Goal: Contribute content: Add original content to the website for others to see

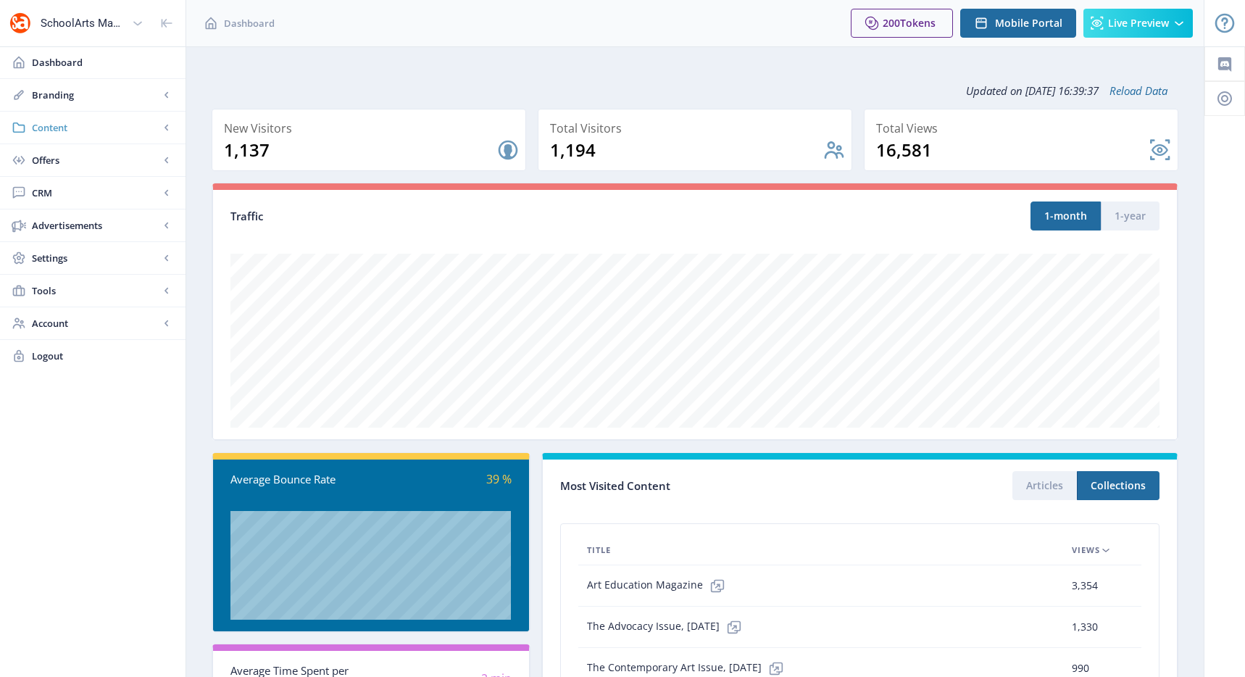
click at [96, 143] on link "Content" at bounding box center [92, 128] width 185 height 32
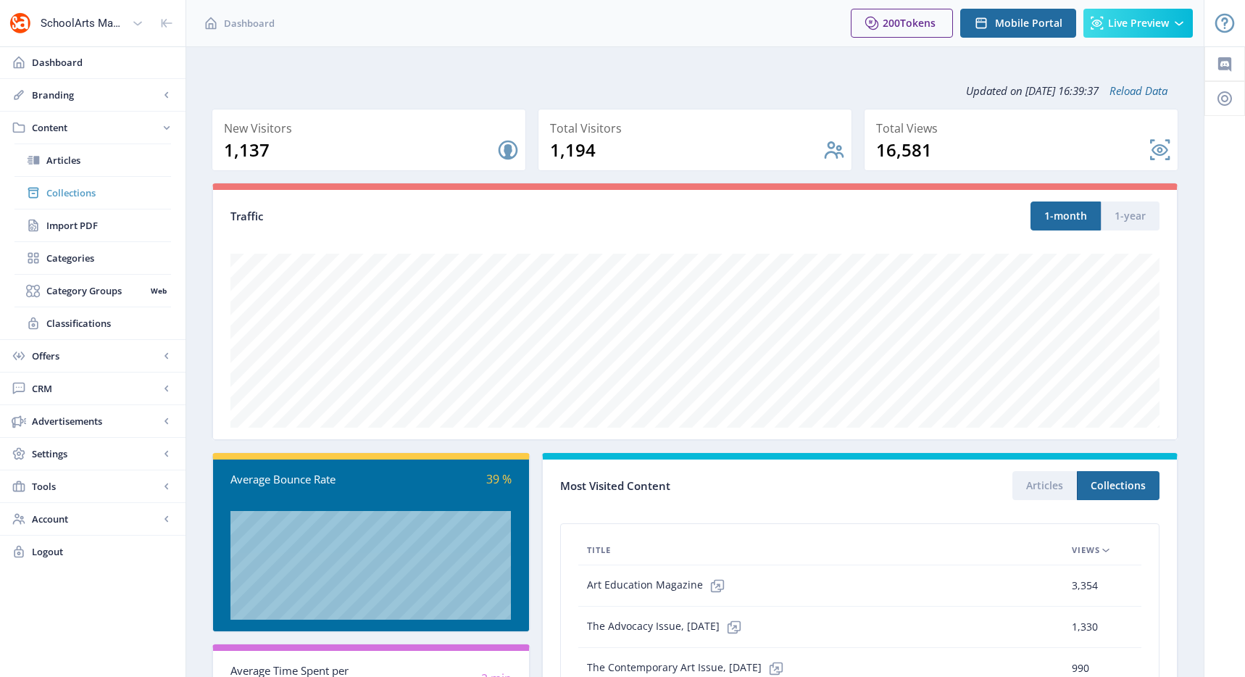
click at [88, 198] on span "Collections" at bounding box center [108, 192] width 125 height 14
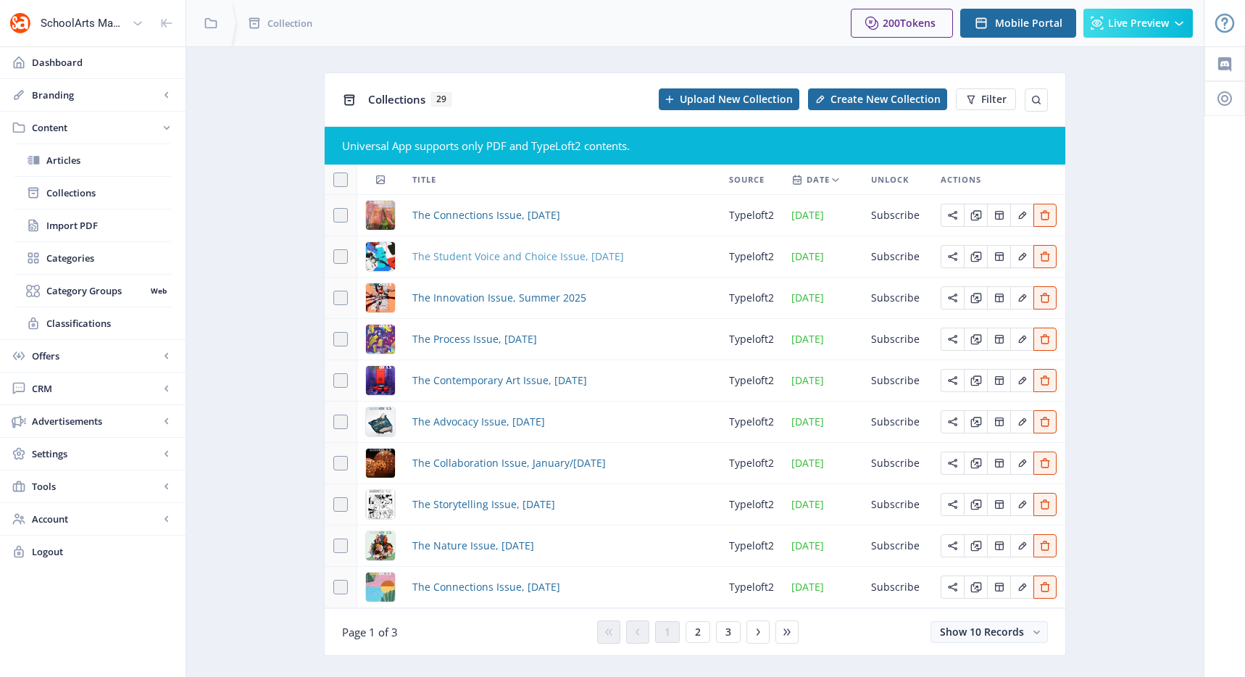
click at [506, 258] on span "The Student Voice and Choice Issue, [DATE]" at bounding box center [518, 256] width 212 height 17
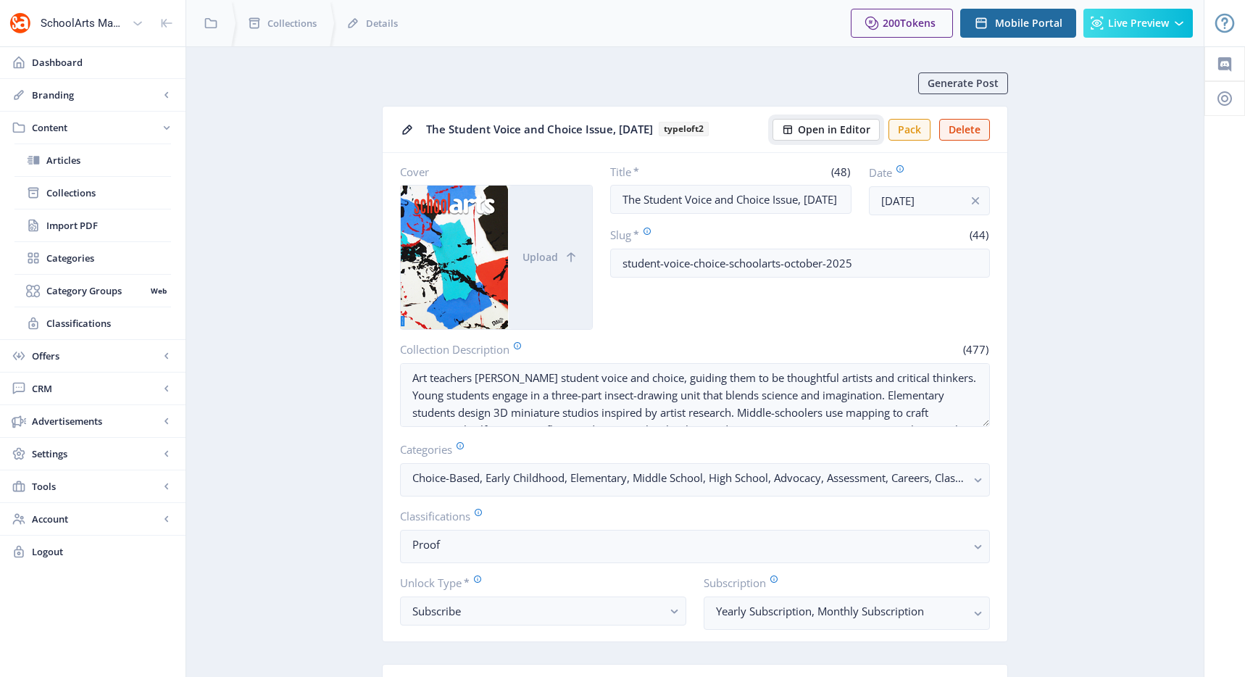
click at [824, 133] on span "Open in Editor" at bounding box center [834, 130] width 72 height 12
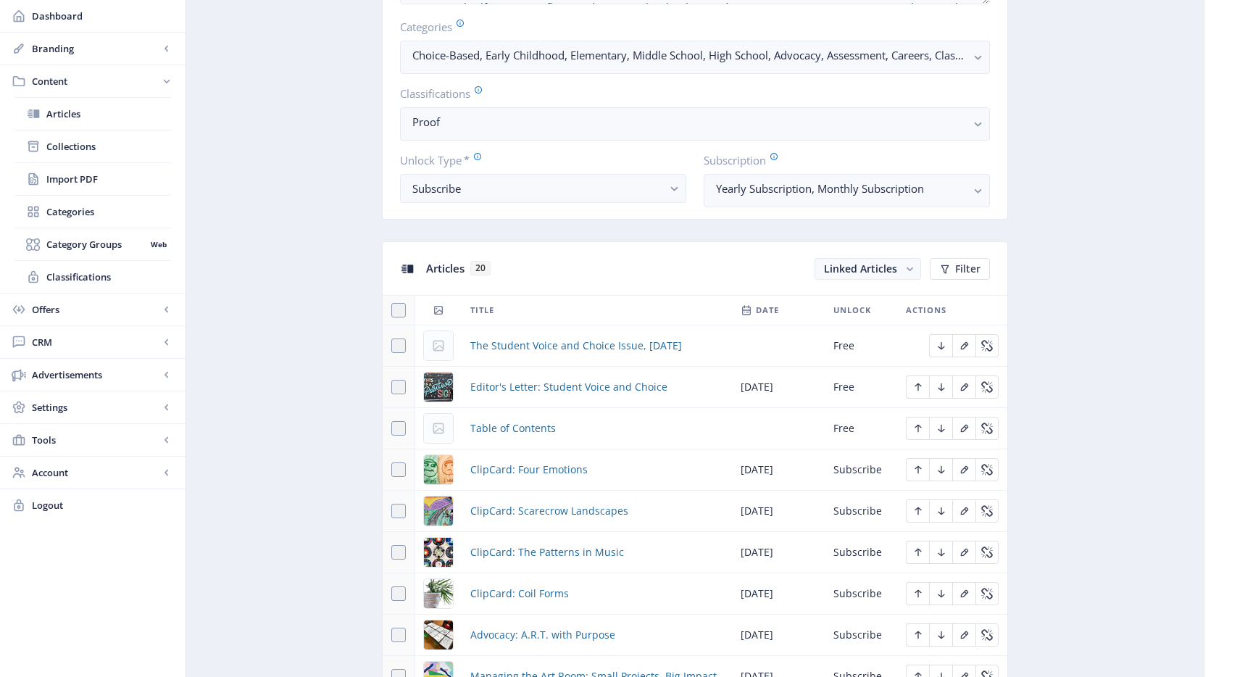
scroll to position [572, 0]
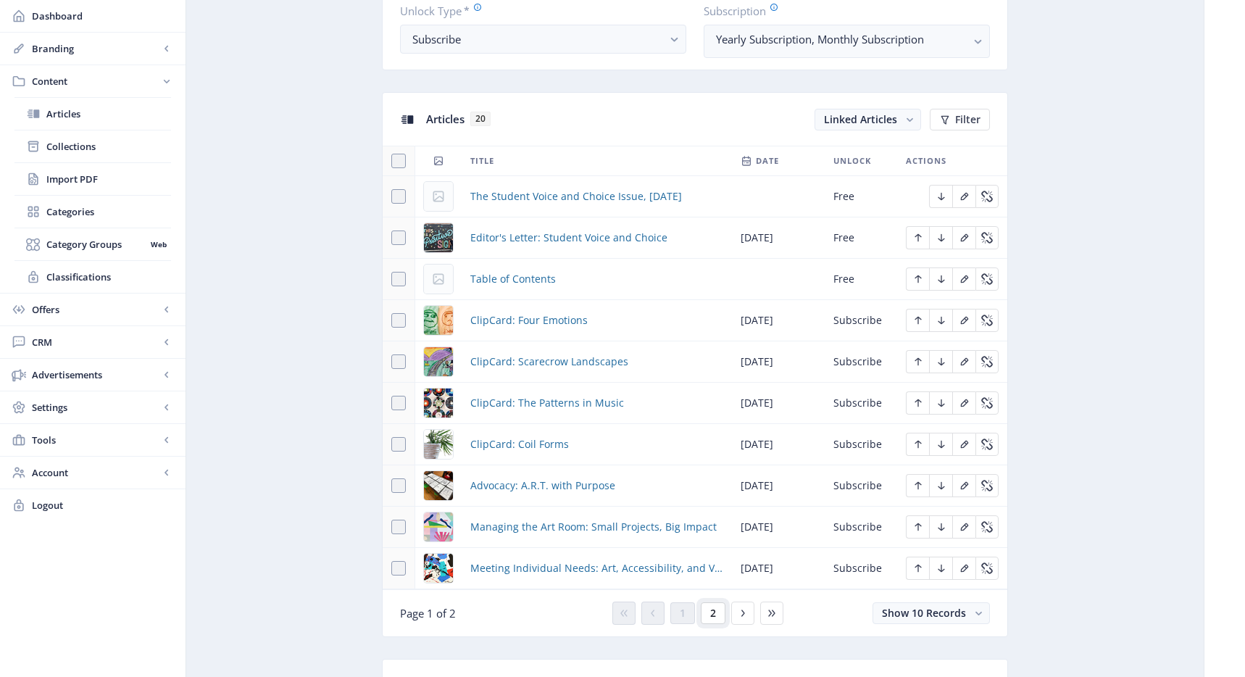
click at [718, 619] on button "2" at bounding box center [713, 613] width 25 height 22
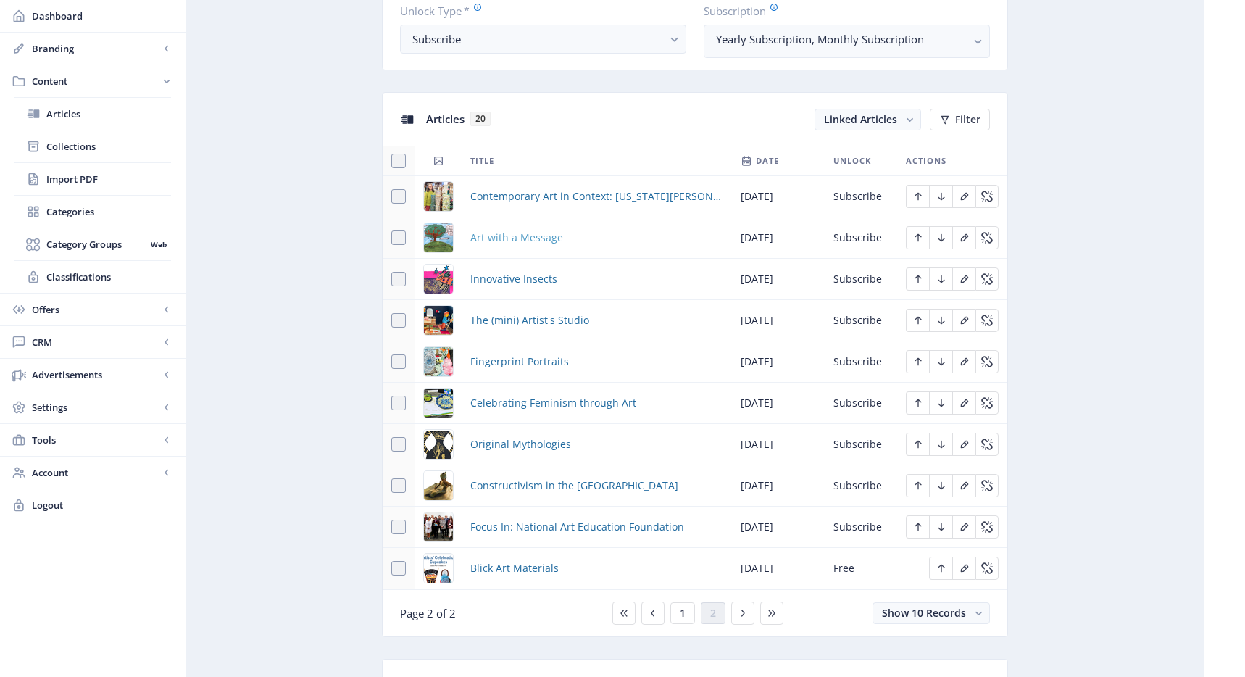
click at [514, 238] on span "Art with a Message" at bounding box center [516, 237] width 93 height 17
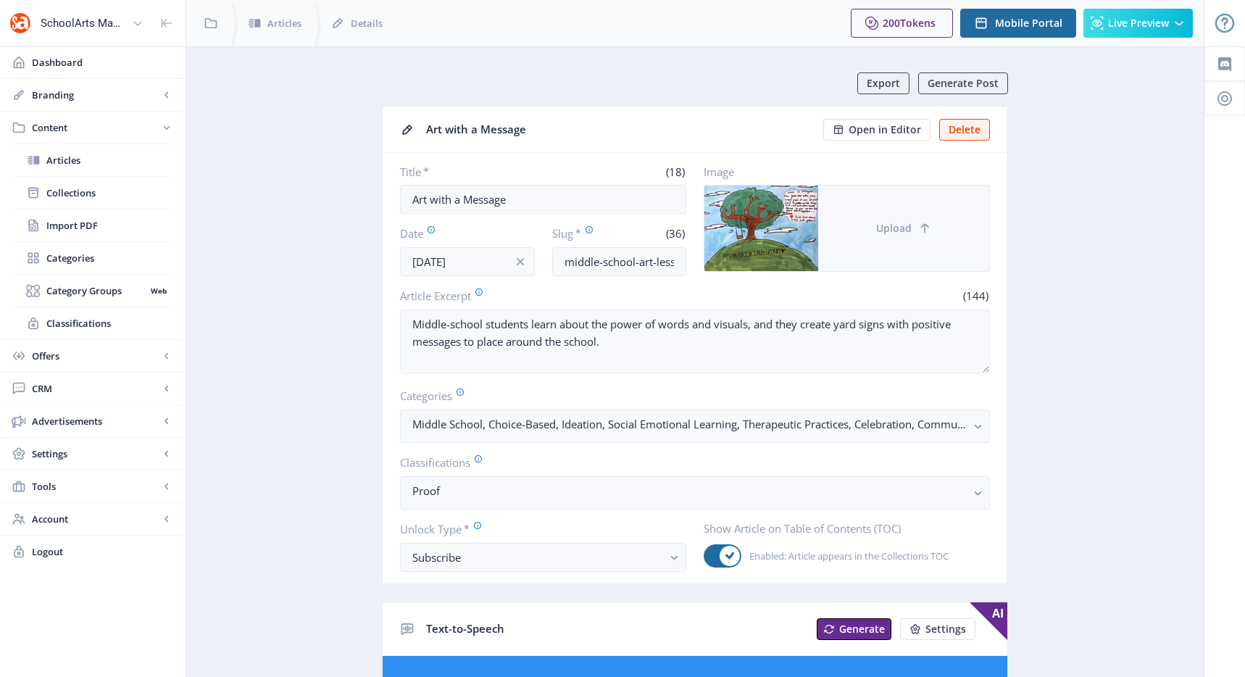
click at [851, 222] on button "Upload" at bounding box center [903, 227] width 171 height 85
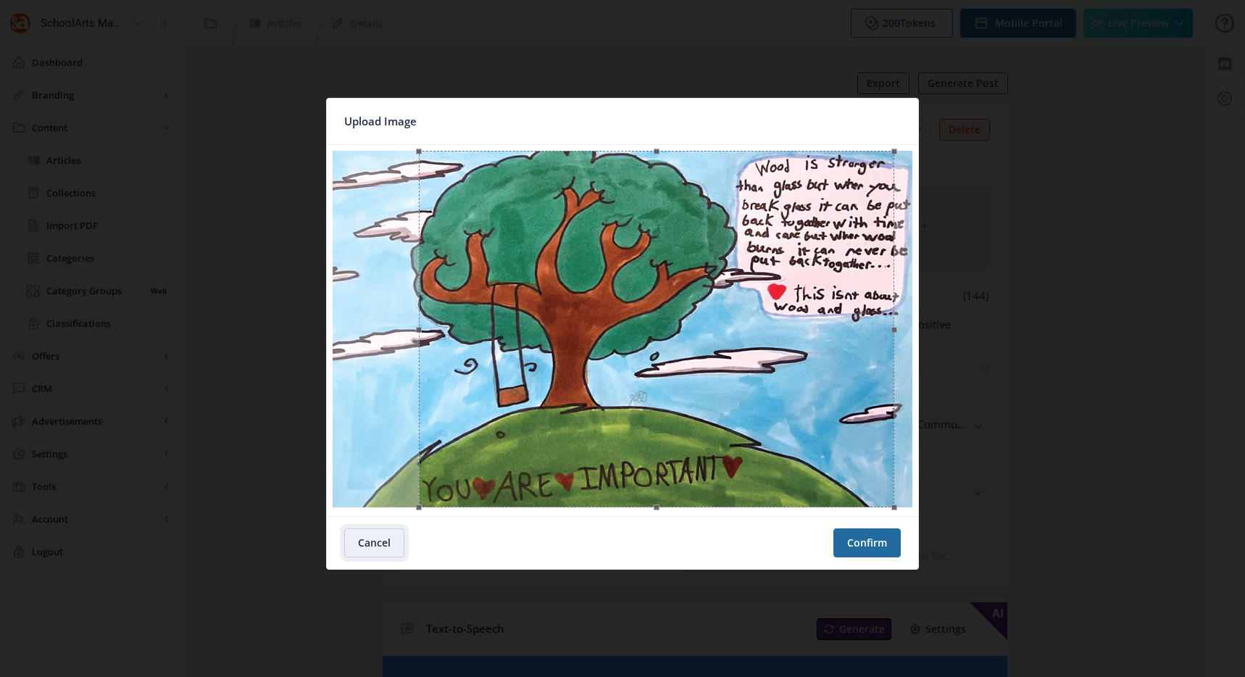
drag, startPoint x: 820, startPoint y: 382, endPoint x: 854, endPoint y: 383, distance: 34.1
click at [854, 383] on div at bounding box center [656, 329] width 475 height 356
click at [878, 533] on button "Confirm" at bounding box center [866, 542] width 67 height 29
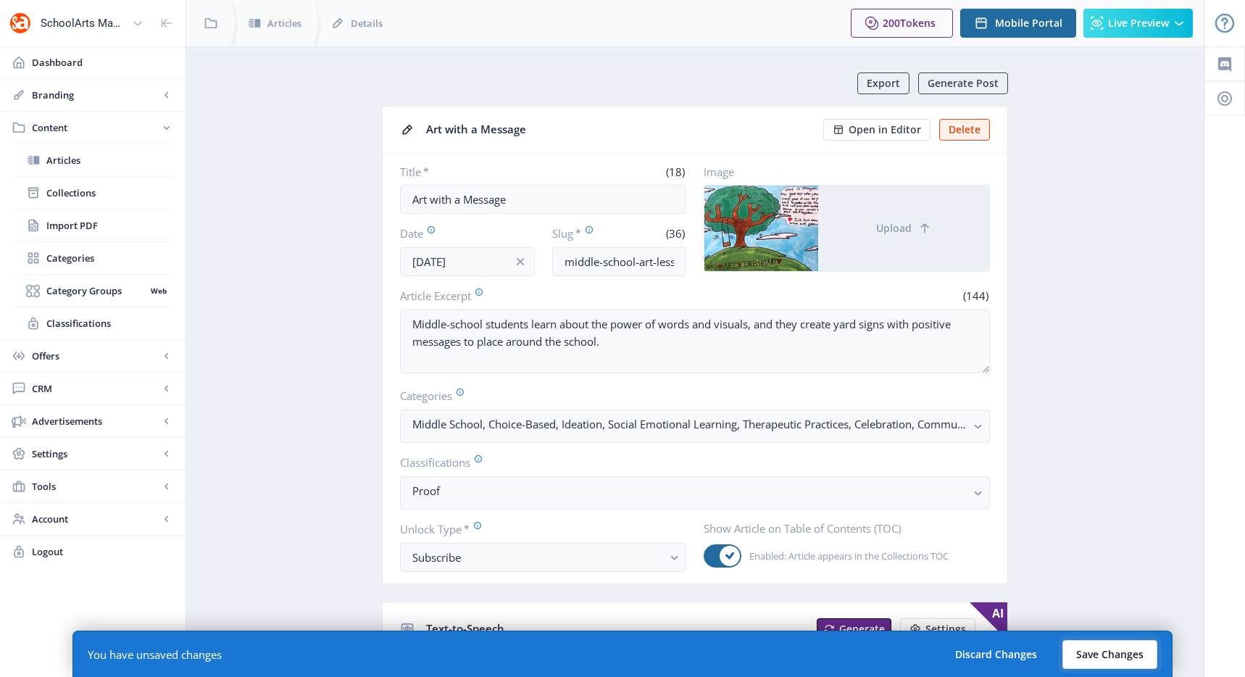
click at [1124, 648] on button "Save Changes" at bounding box center [1109, 654] width 95 height 29
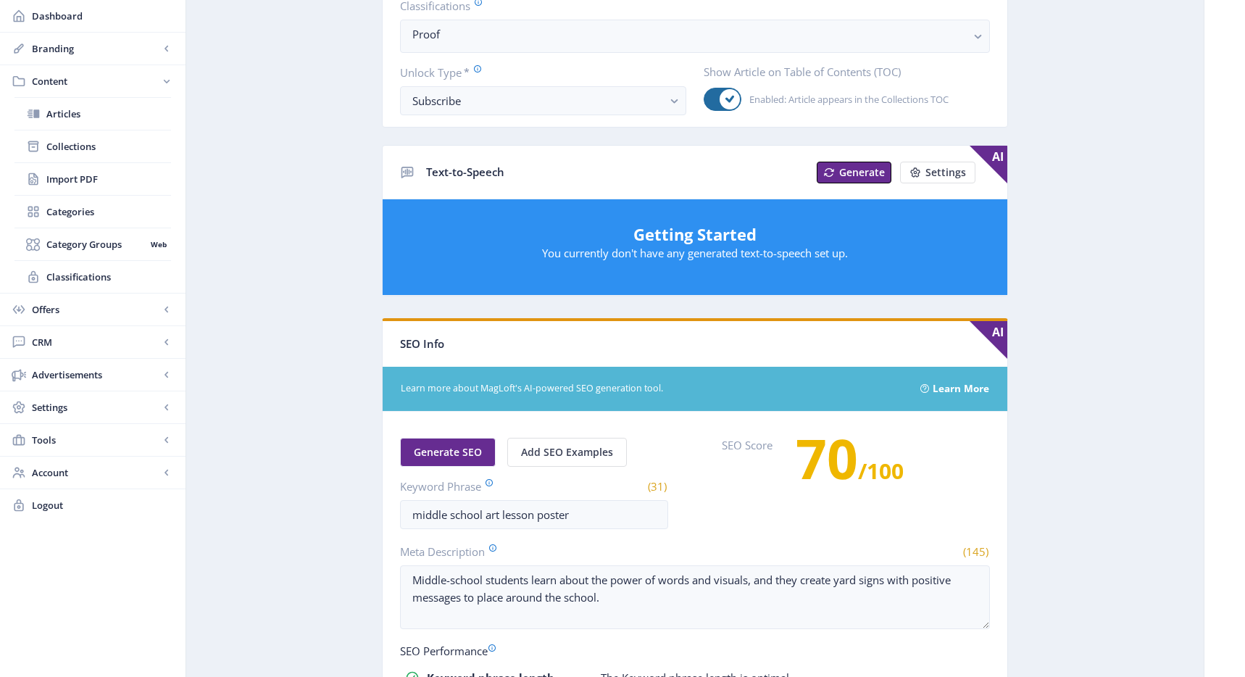
scroll to position [55, 0]
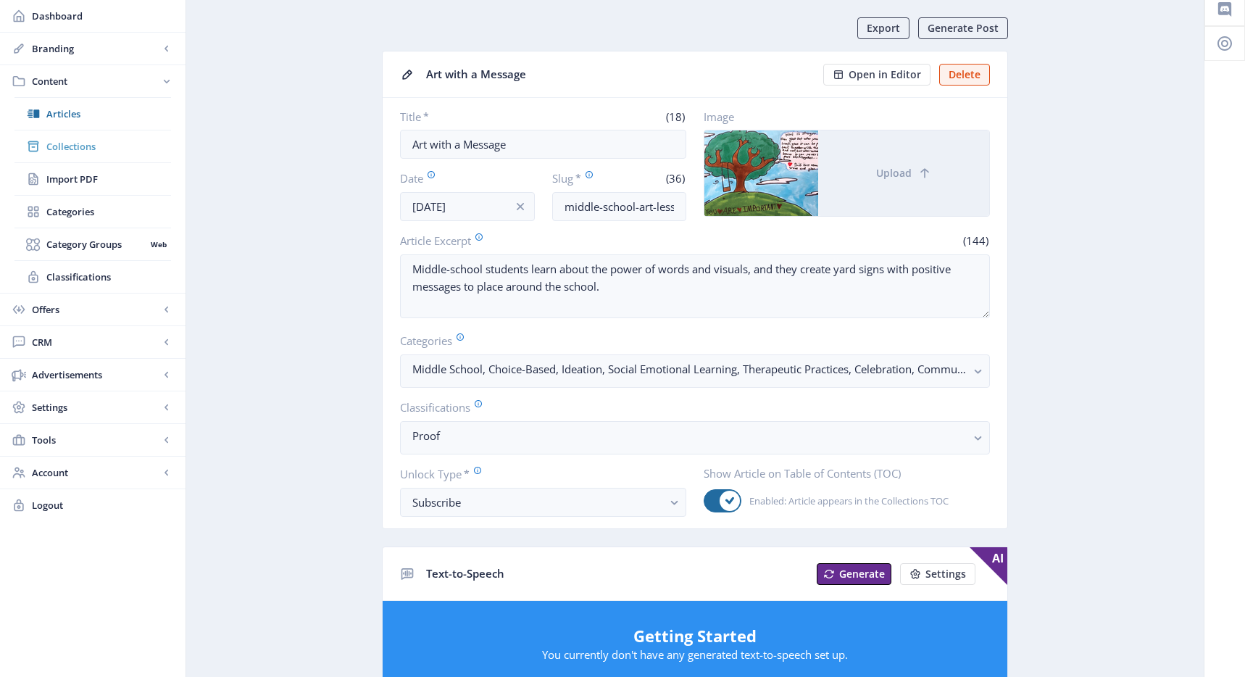
click at [123, 155] on link "Collections" at bounding box center [92, 146] width 156 height 32
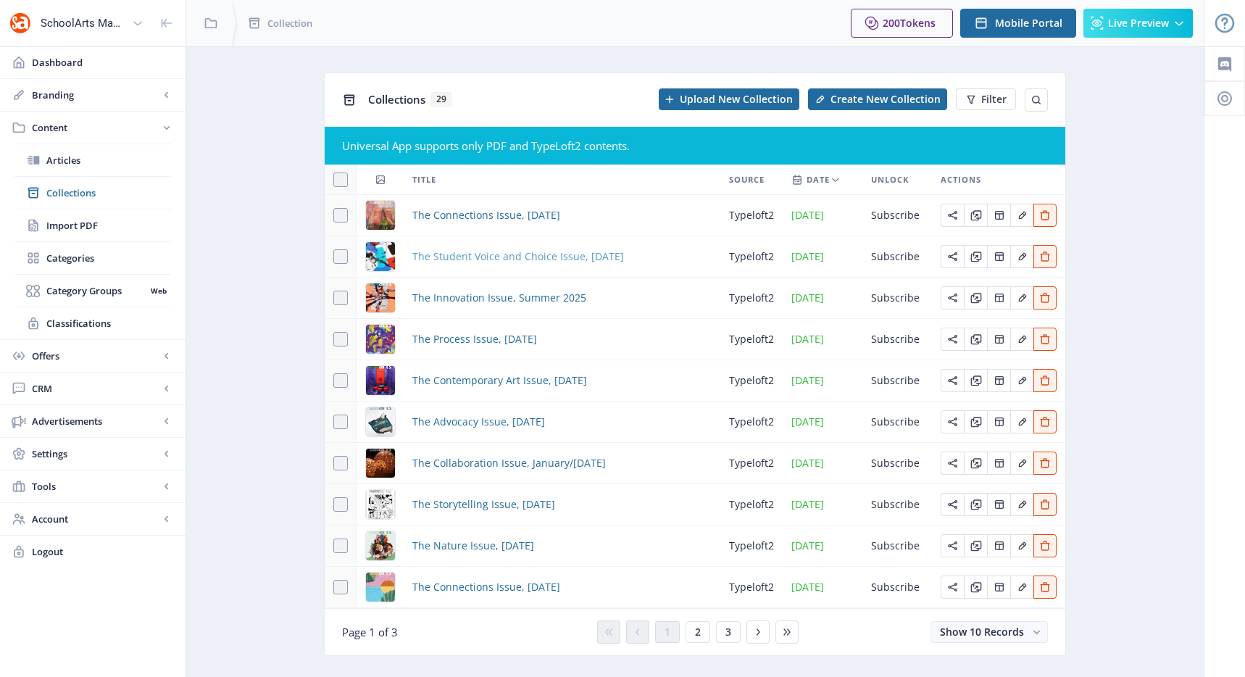
click at [456, 255] on span "The Student Voice and Choice Issue, [DATE]" at bounding box center [518, 256] width 212 height 17
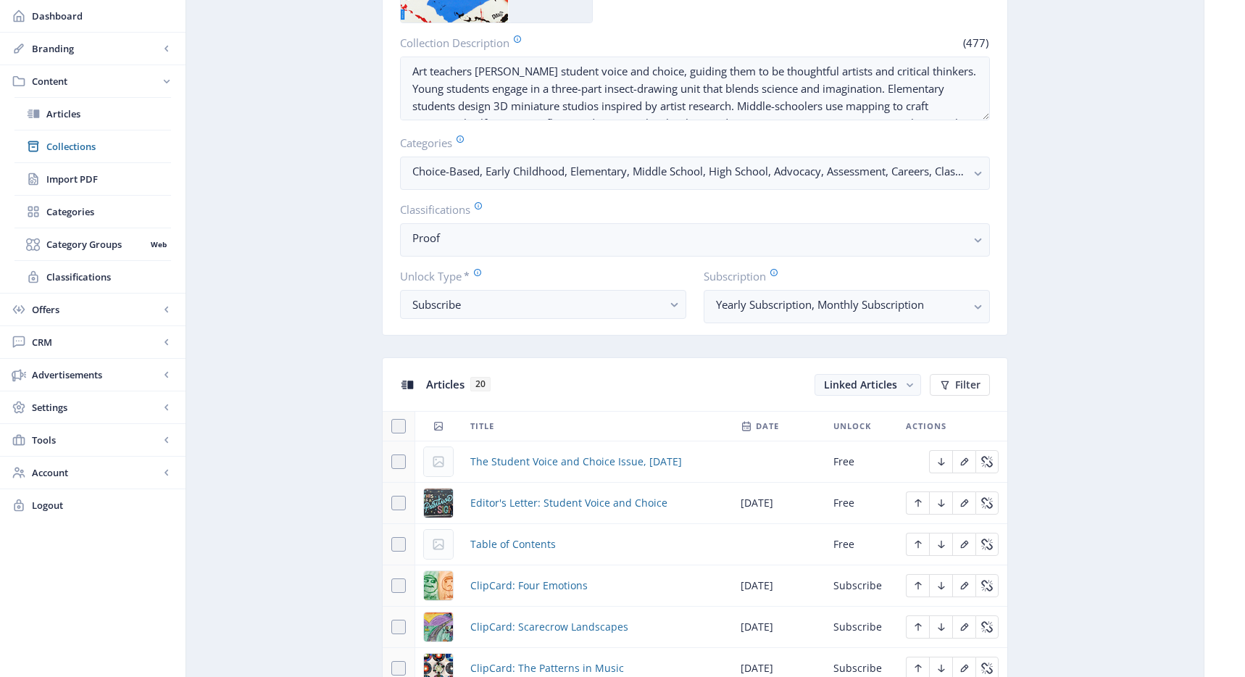
scroll to position [530, 0]
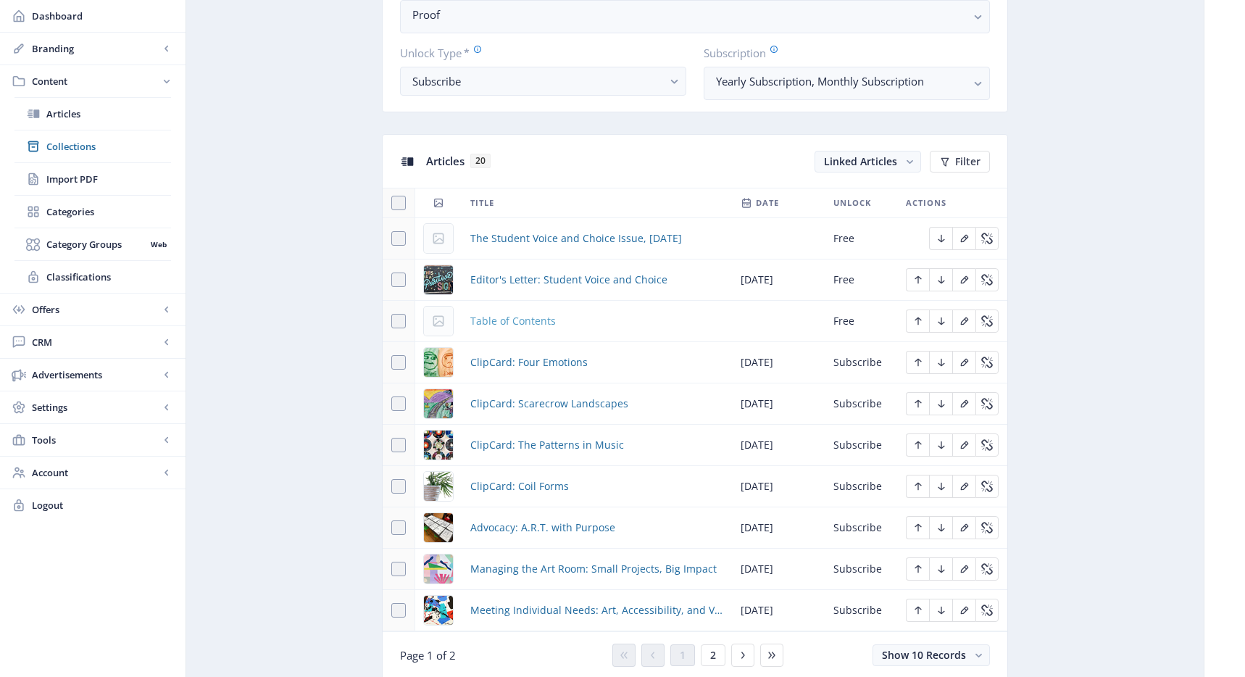
click at [488, 321] on span "Table of Contents" at bounding box center [512, 320] width 85 height 17
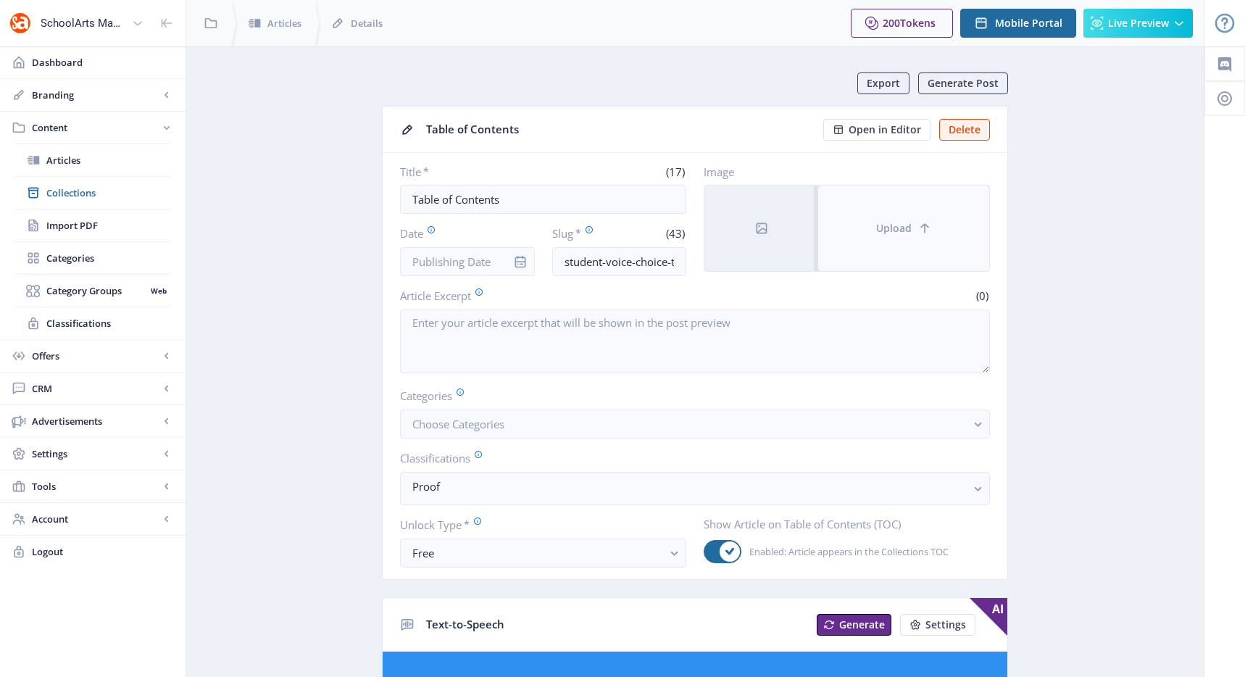
click at [887, 236] on button "Upload" at bounding box center [903, 227] width 171 height 85
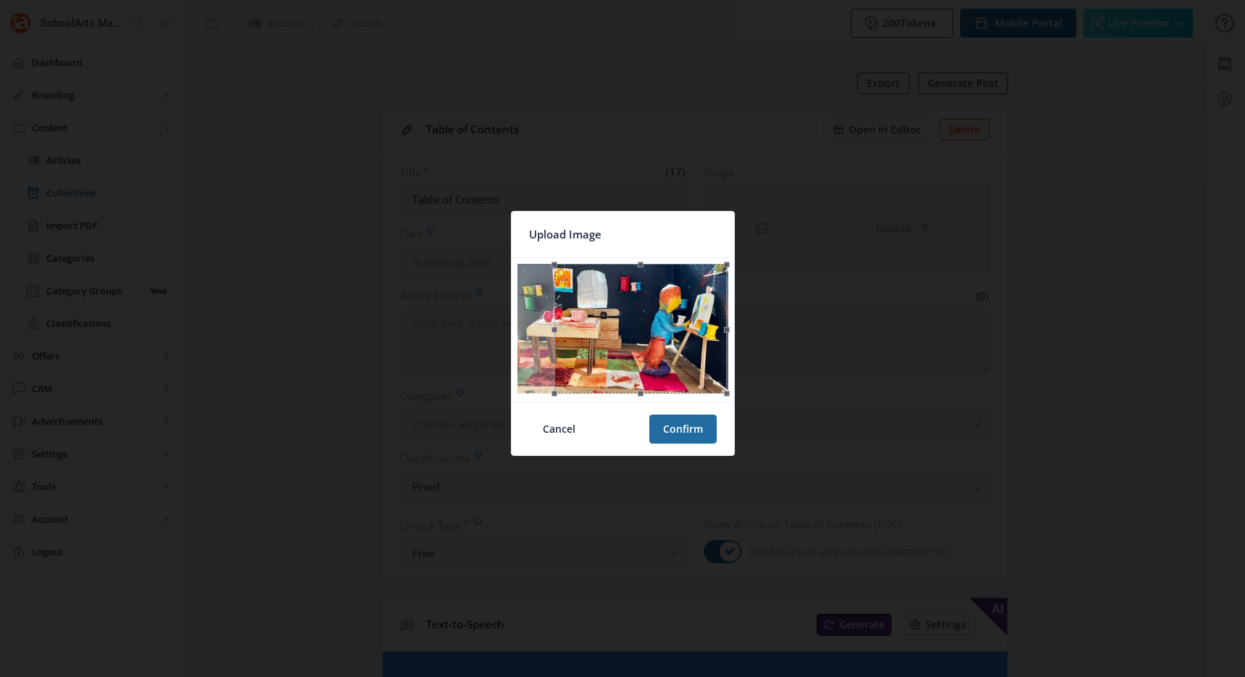
drag, startPoint x: 683, startPoint y: 308, endPoint x: 701, endPoint y: 309, distance: 18.2
click at [701, 309] on div at bounding box center [640, 329] width 173 height 130
click at [689, 432] on button "Confirm" at bounding box center [682, 428] width 67 height 29
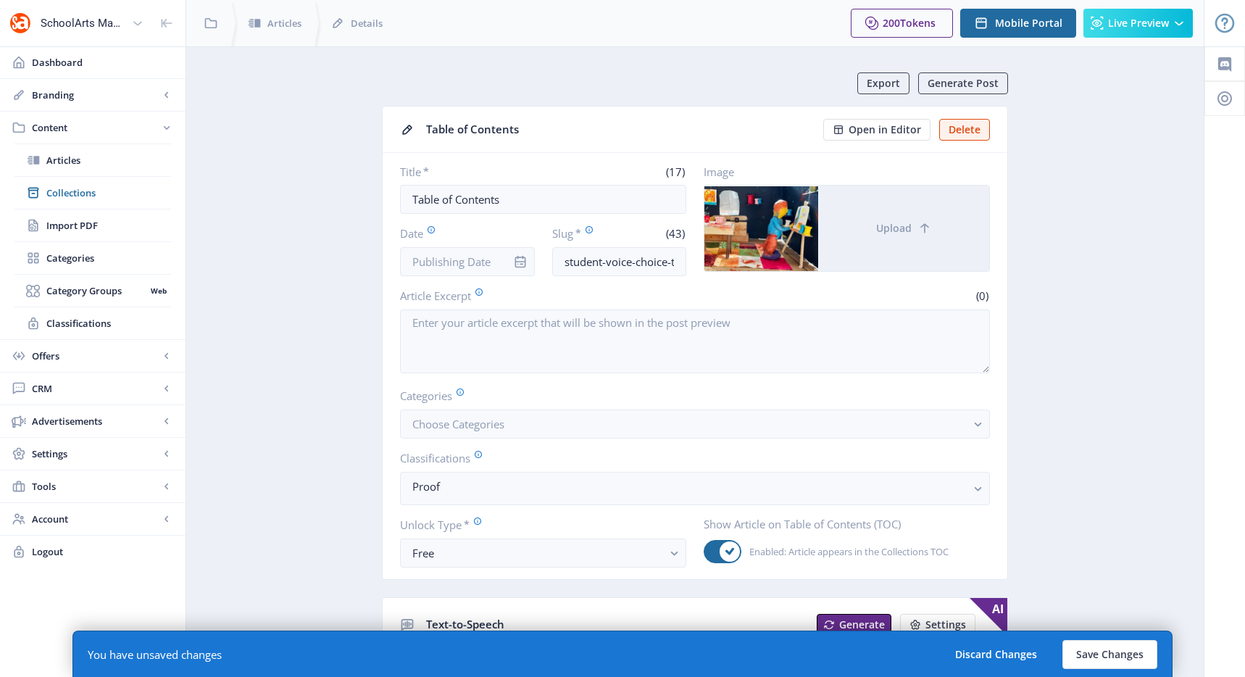
click at [1103, 659] on button "Save Changes" at bounding box center [1109, 654] width 95 height 29
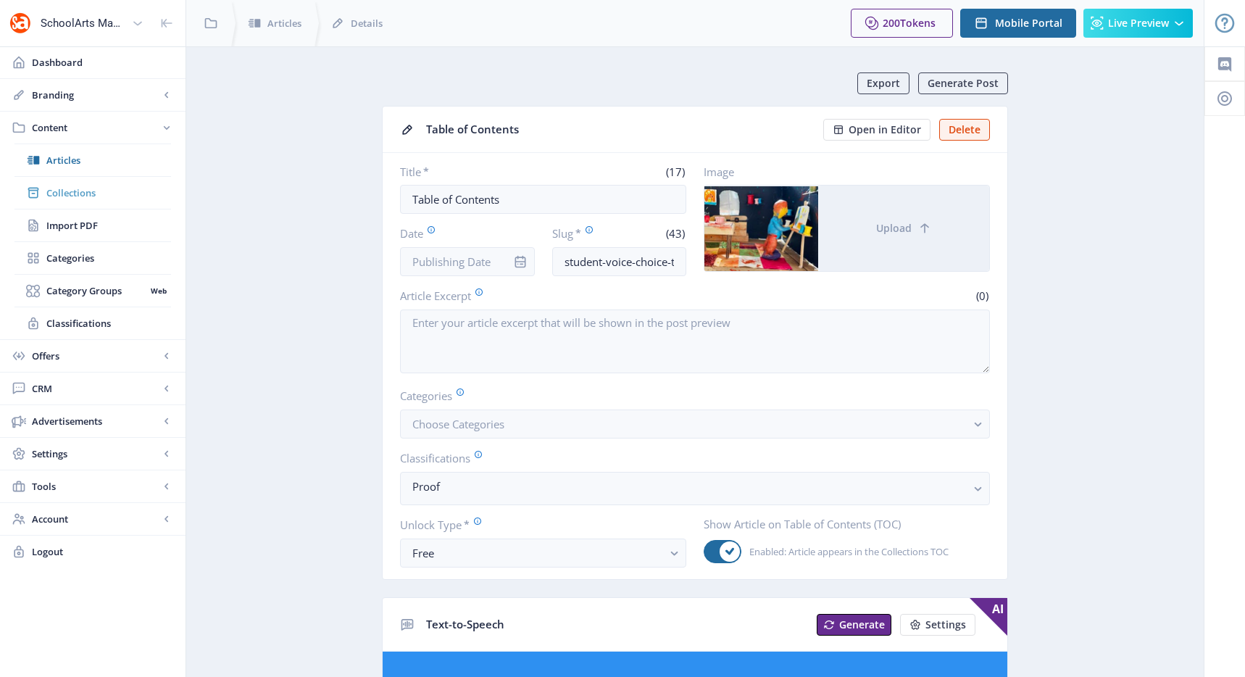
click at [91, 197] on span "Collections" at bounding box center [108, 192] width 125 height 14
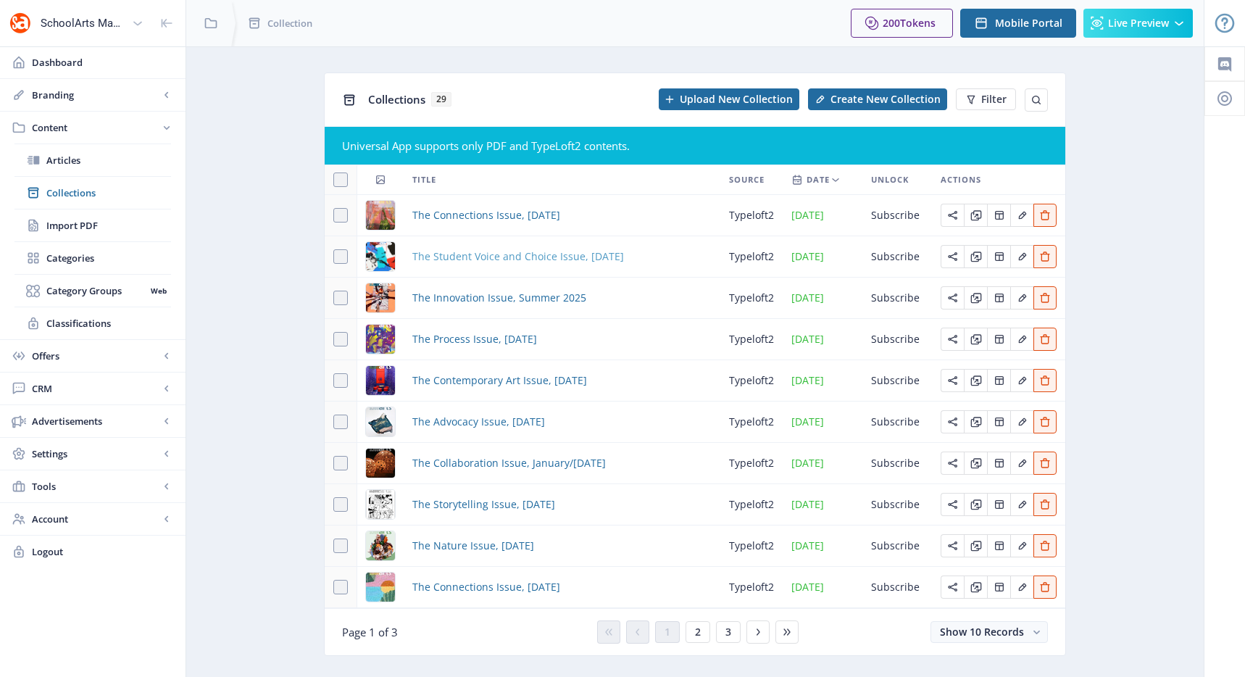
click at [477, 254] on span "The Student Voice and Choice Issue, [DATE]" at bounding box center [518, 256] width 212 height 17
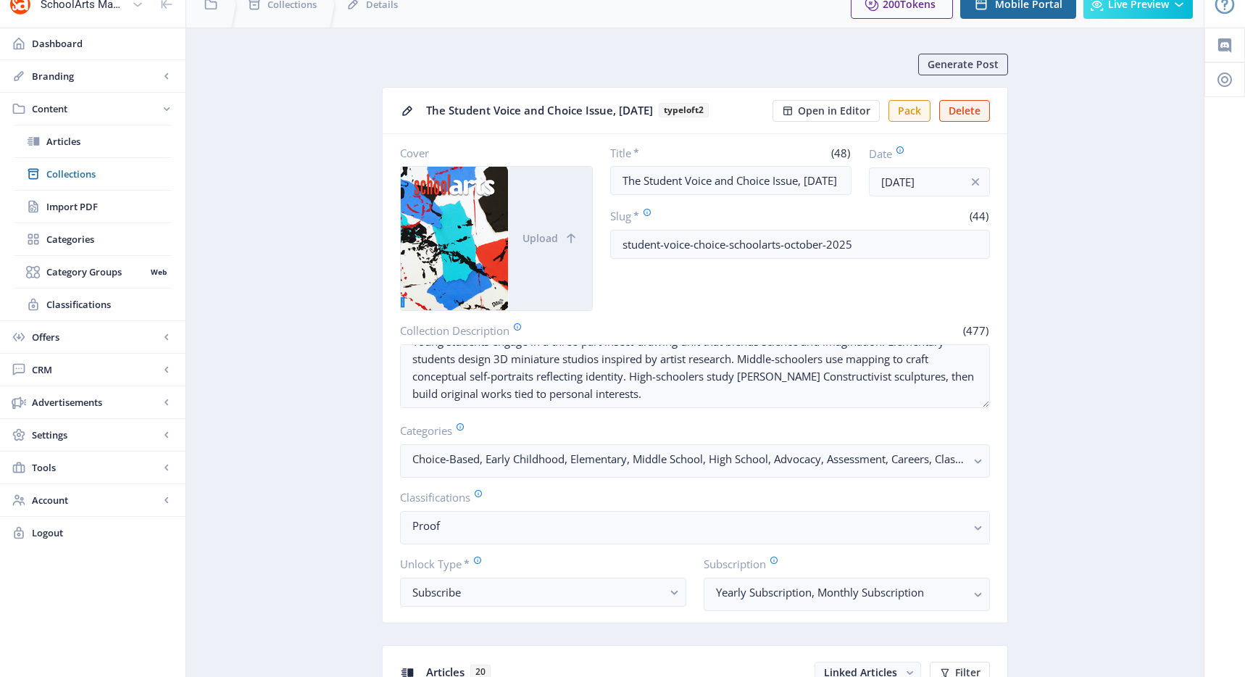
scroll to position [432, 0]
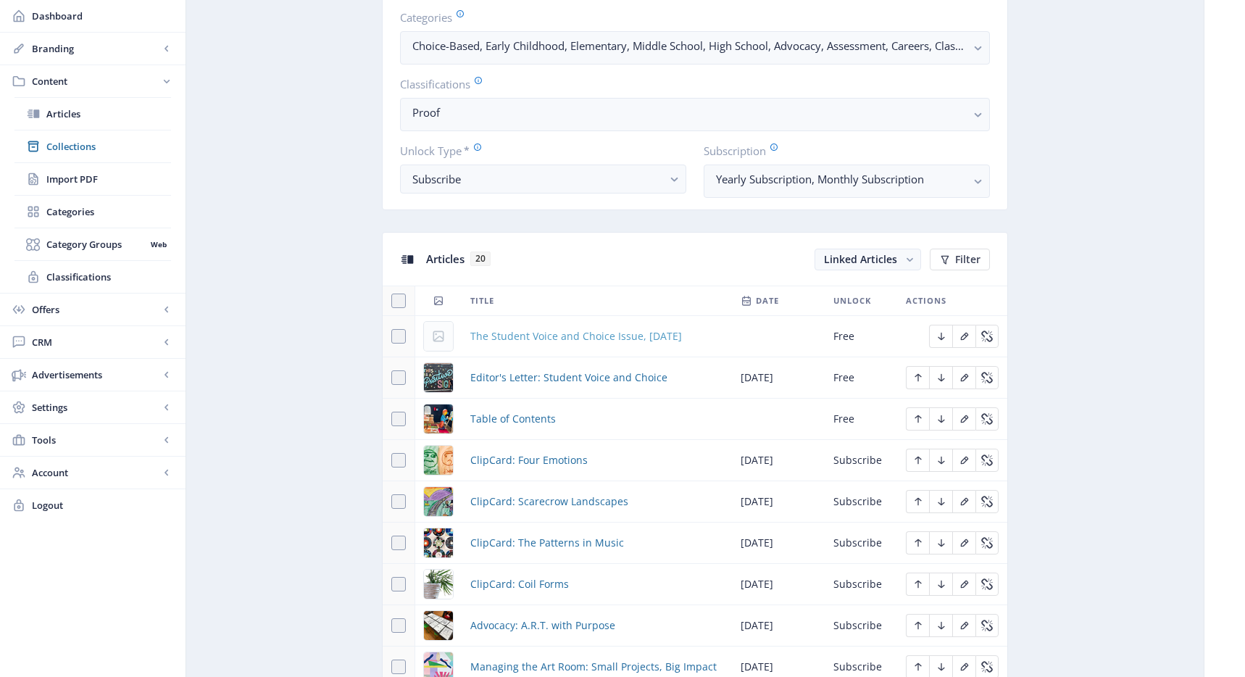
click at [530, 334] on span "The Student Voice and Choice Issue, [DATE]" at bounding box center [576, 335] width 212 height 17
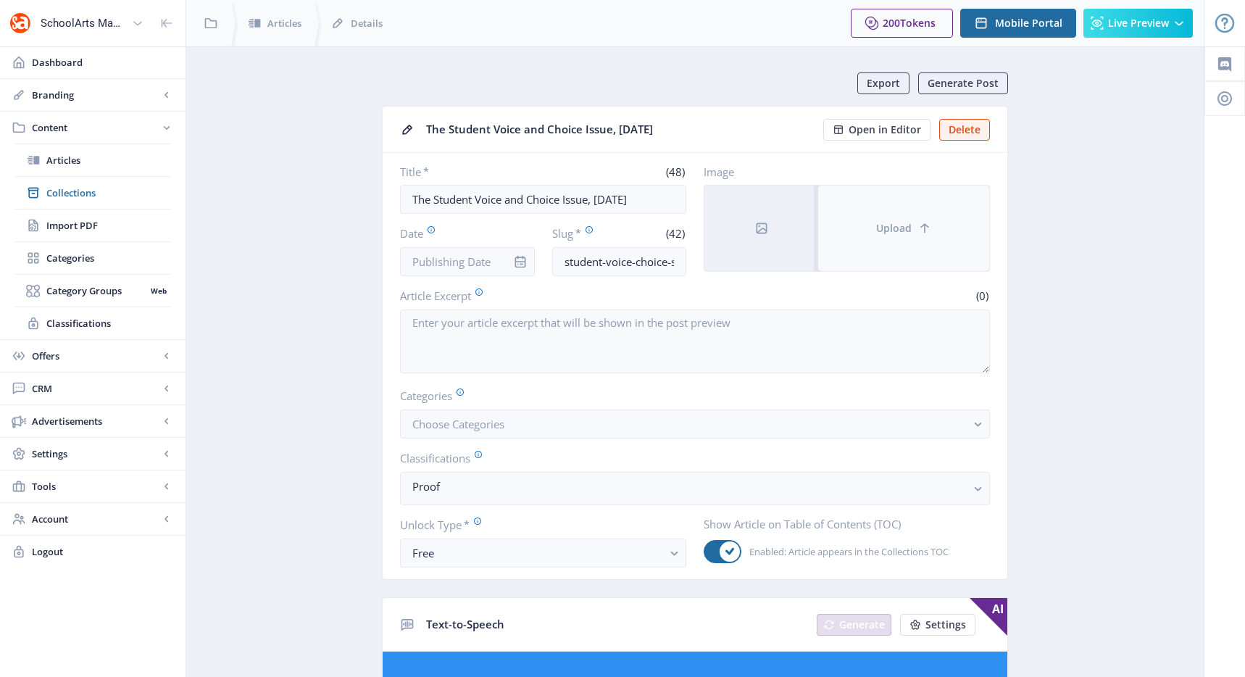
click at [927, 228] on icon at bounding box center [924, 228] width 14 height 14
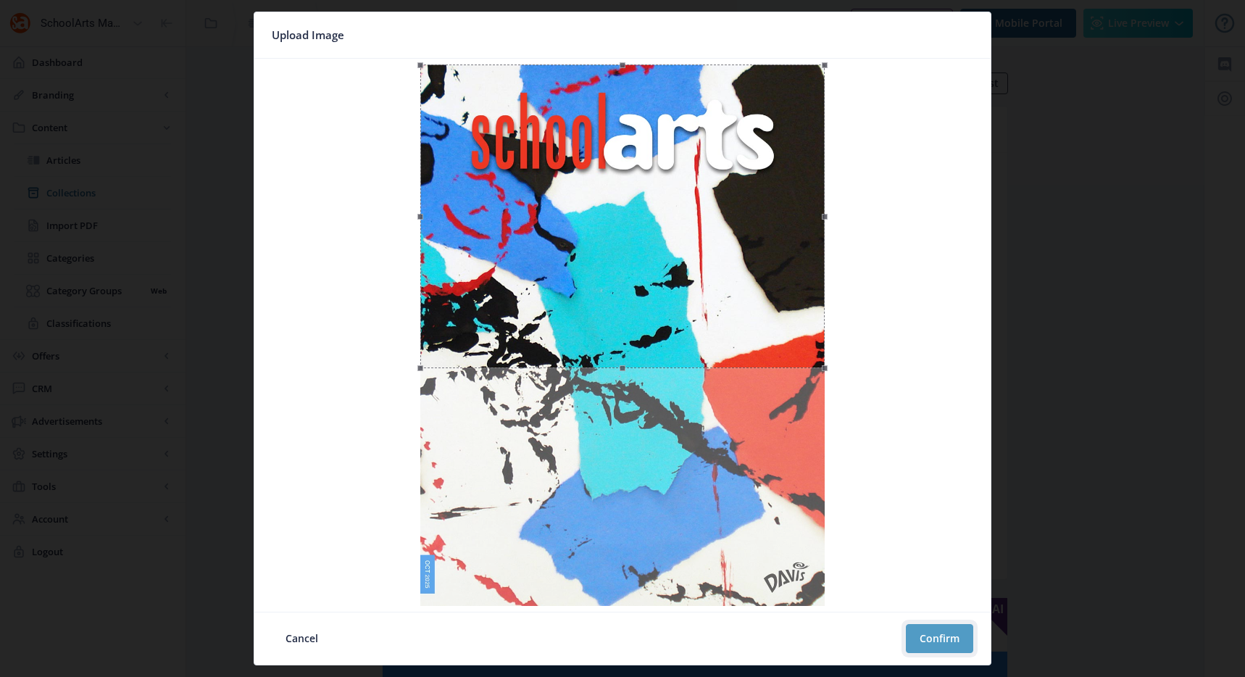
click at [918, 631] on button "Confirm" at bounding box center [939, 638] width 67 height 29
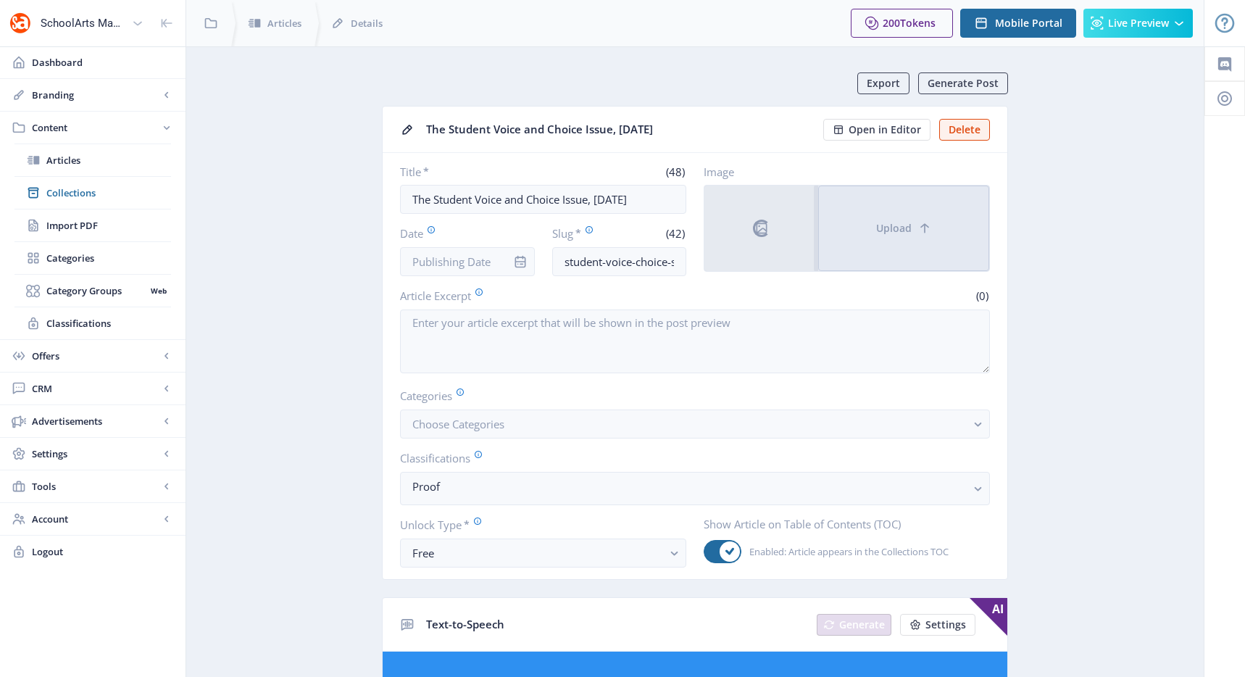
scroll to position [289, 0]
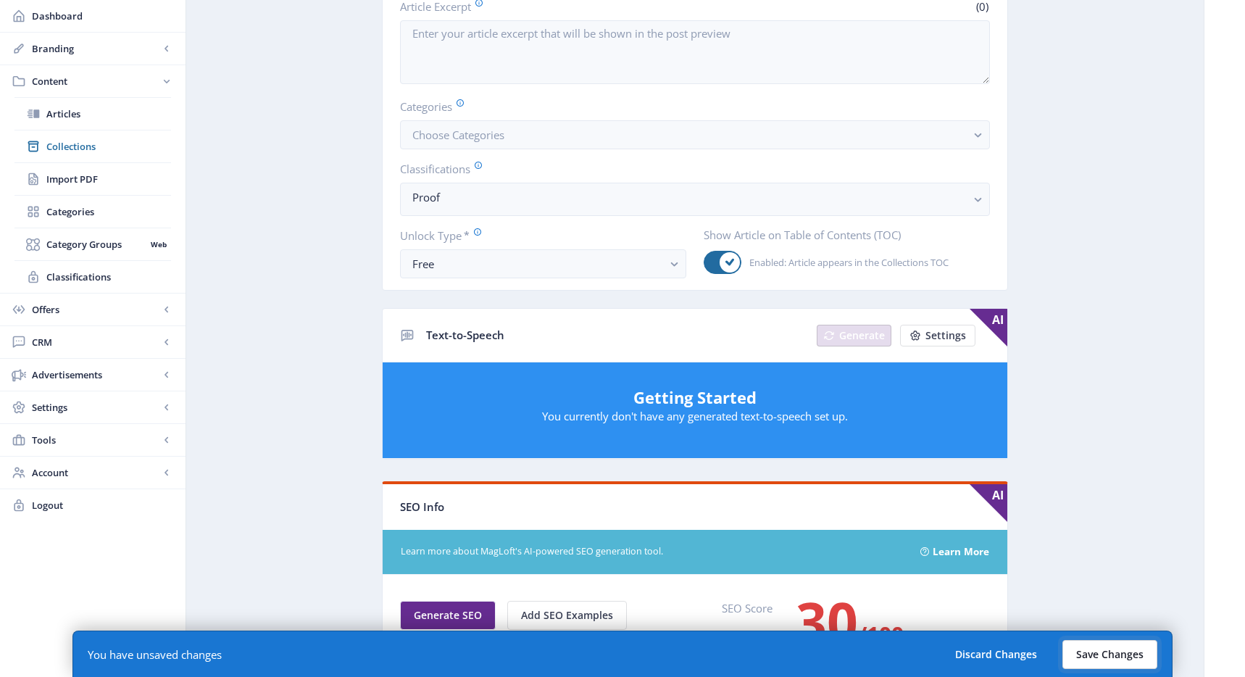
click at [1098, 652] on button "Save Changes" at bounding box center [1109, 654] width 95 height 29
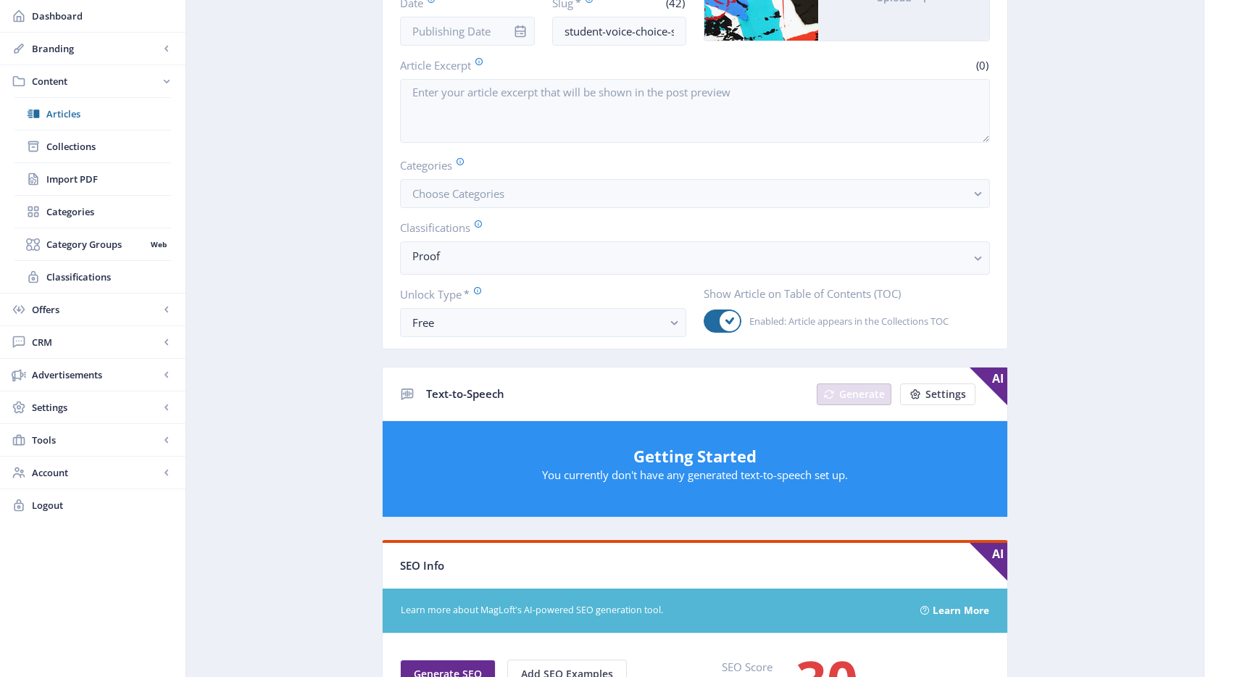
scroll to position [0, 0]
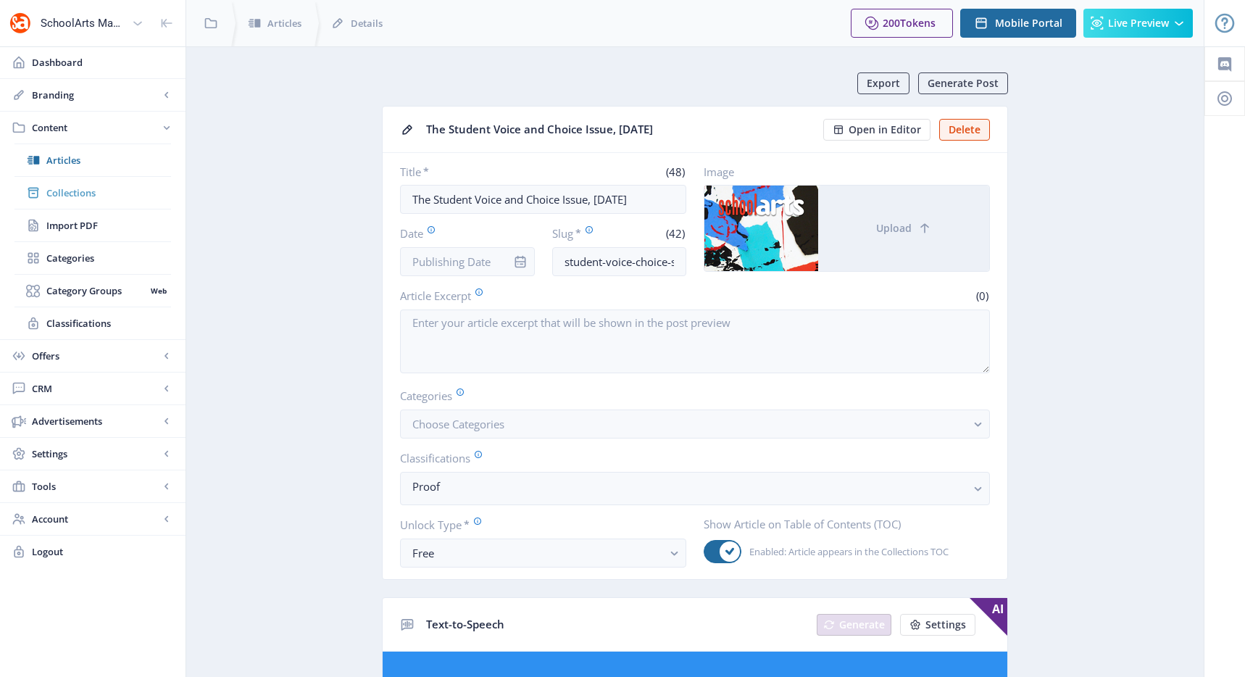
click at [109, 189] on span "Collections" at bounding box center [108, 192] width 125 height 14
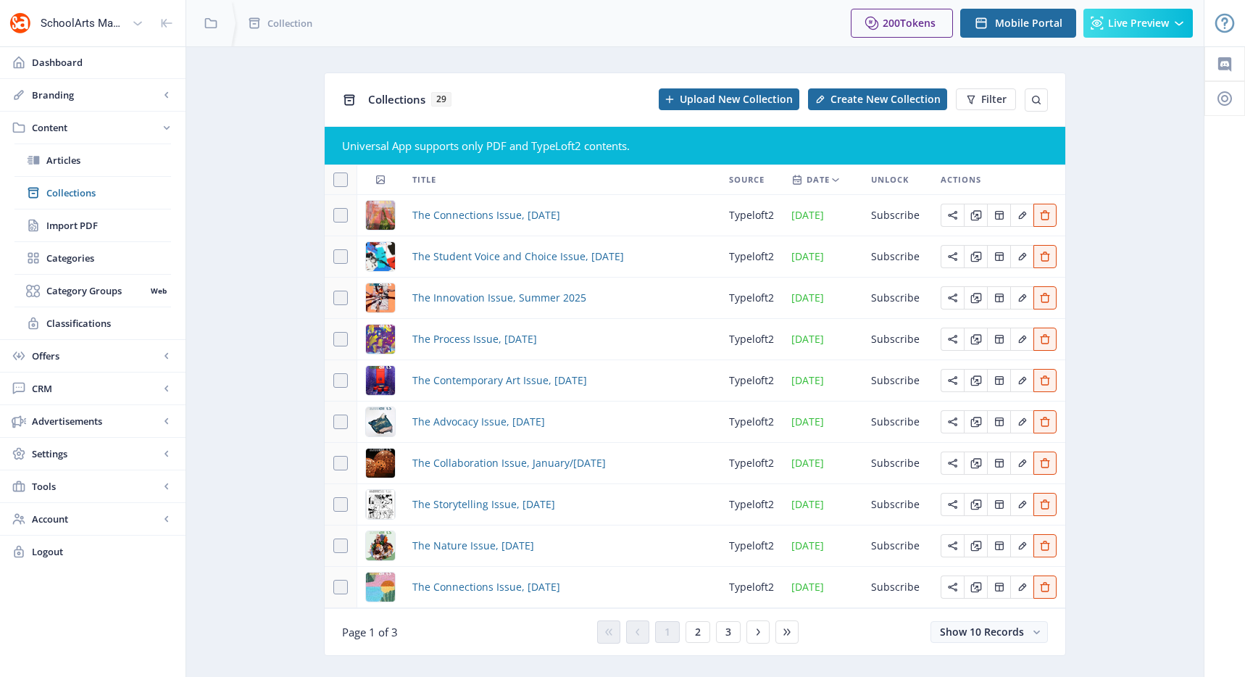
scroll to position [9, 0]
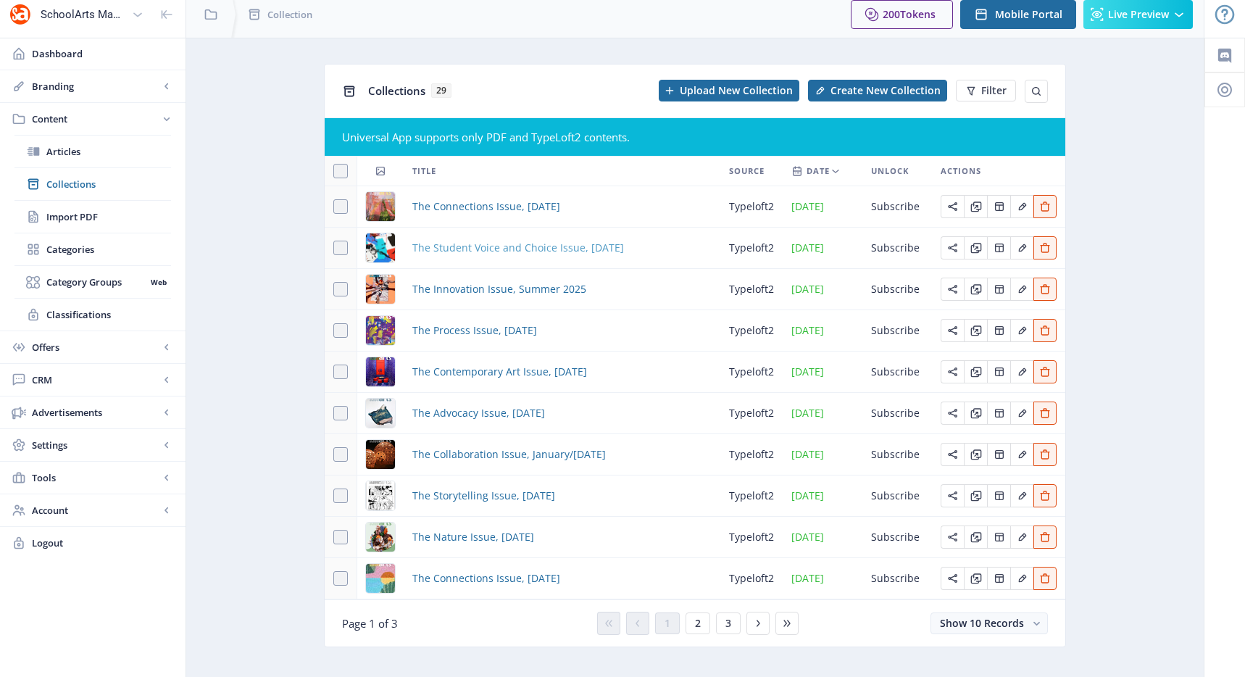
click at [436, 251] on span "The Student Voice and Choice Issue, [DATE]" at bounding box center [518, 247] width 212 height 17
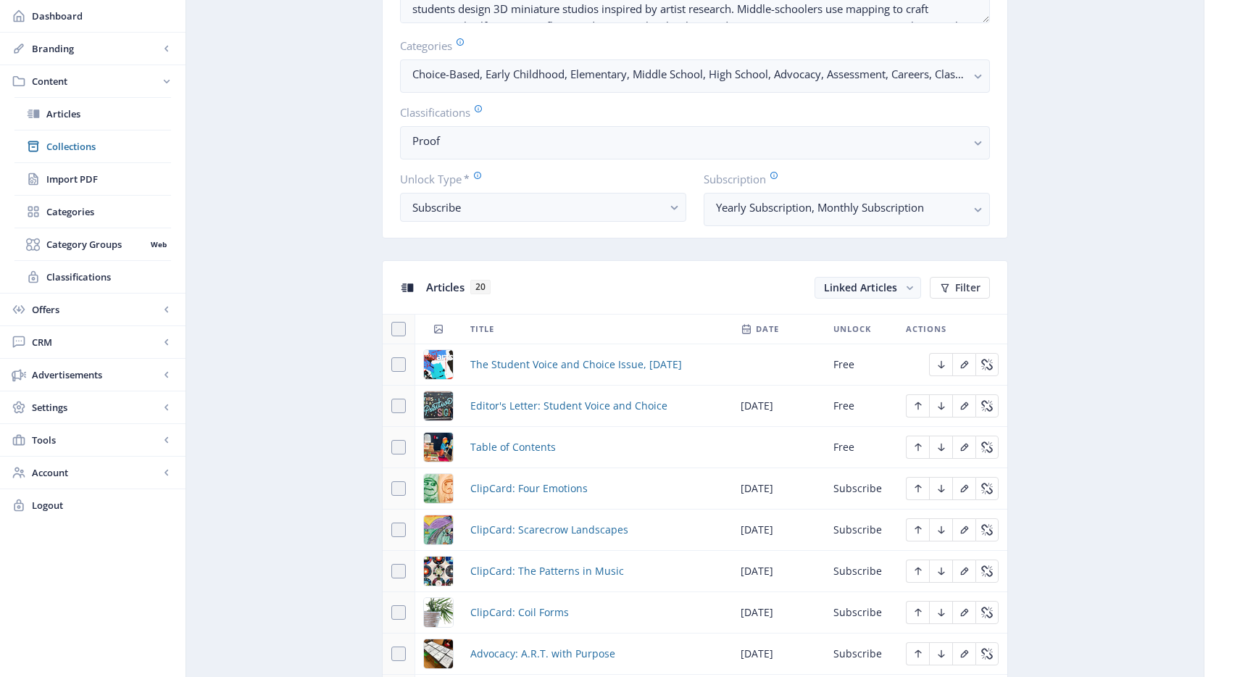
scroll to position [729, 0]
